Goal: Entertainment & Leisure: Consume media (video, audio)

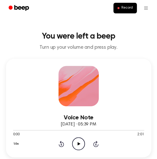
click at [81, 141] on icon "Play Audio" at bounding box center [78, 143] width 13 height 13
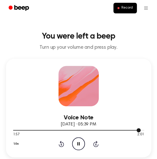
click at [117, 130] on div at bounding box center [78, 130] width 131 height 4
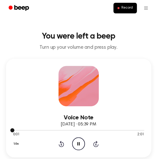
click at [115, 131] on div at bounding box center [78, 130] width 131 height 4
click at [118, 129] on div at bounding box center [78, 130] width 131 height 4
drag, startPoint x: 11, startPoint y: 129, endPoint x: 68, endPoint y: 130, distance: 57.0
click at [68, 130] on div at bounding box center [78, 130] width 131 height 4
click at [98, 144] on icon at bounding box center [95, 144] width 5 height 6
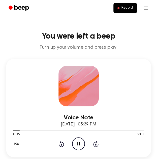
click at [98, 144] on icon at bounding box center [95, 144] width 5 height 6
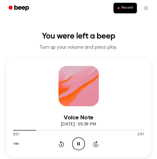
click at [98, 144] on icon at bounding box center [95, 144] width 5 height 6
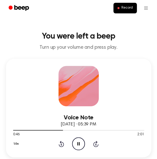
click at [98, 144] on icon at bounding box center [95, 144] width 5 height 6
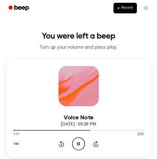
click at [98, 144] on icon at bounding box center [95, 144] width 5 height 6
click at [58, 144] on div "1.0x Rewind 5 seconds Pause Audio Skip 5 seconds" at bounding box center [78, 143] width 131 height 13
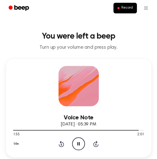
click at [58, 144] on icon "Rewind 5 seconds" at bounding box center [61, 143] width 6 height 7
click at [58, 141] on icon "Rewind 5 seconds" at bounding box center [61, 143] width 6 height 7
click at [74, 142] on icon "Play Audio" at bounding box center [78, 143] width 13 height 13
